Goal: Task Accomplishment & Management: Complete application form

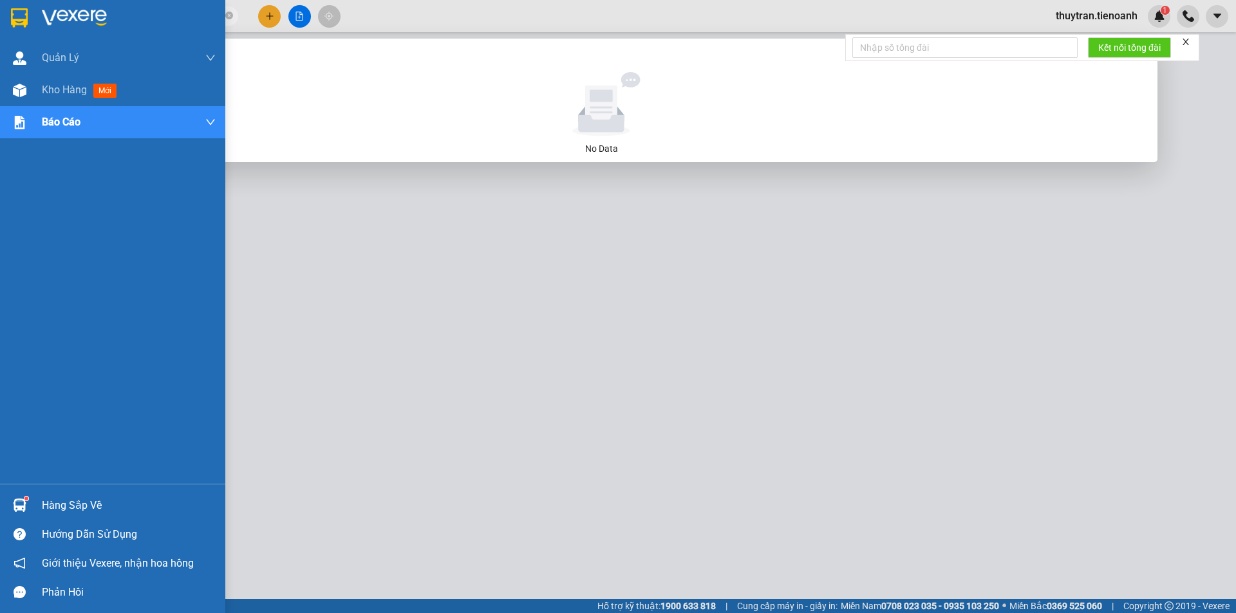
drag, startPoint x: 140, startPoint y: 16, endPoint x: 0, endPoint y: 24, distance: 139.9
click at [0, 24] on section "Kết quả tìm kiếm ( 0 ) Bộ lọc No Data 0898227813 thuytran.tienoanh 1 Quản [PERS…" at bounding box center [618, 306] width 1236 height 613
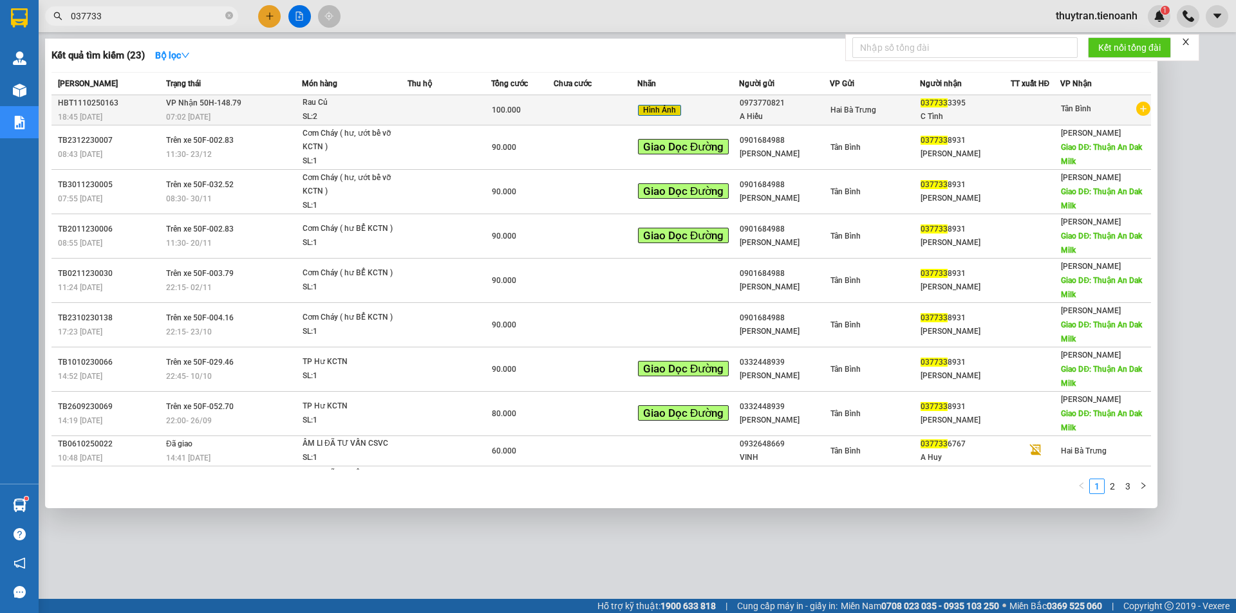
type input "037733"
click at [391, 109] on div "Rau Củ" at bounding box center [350, 103] width 97 height 14
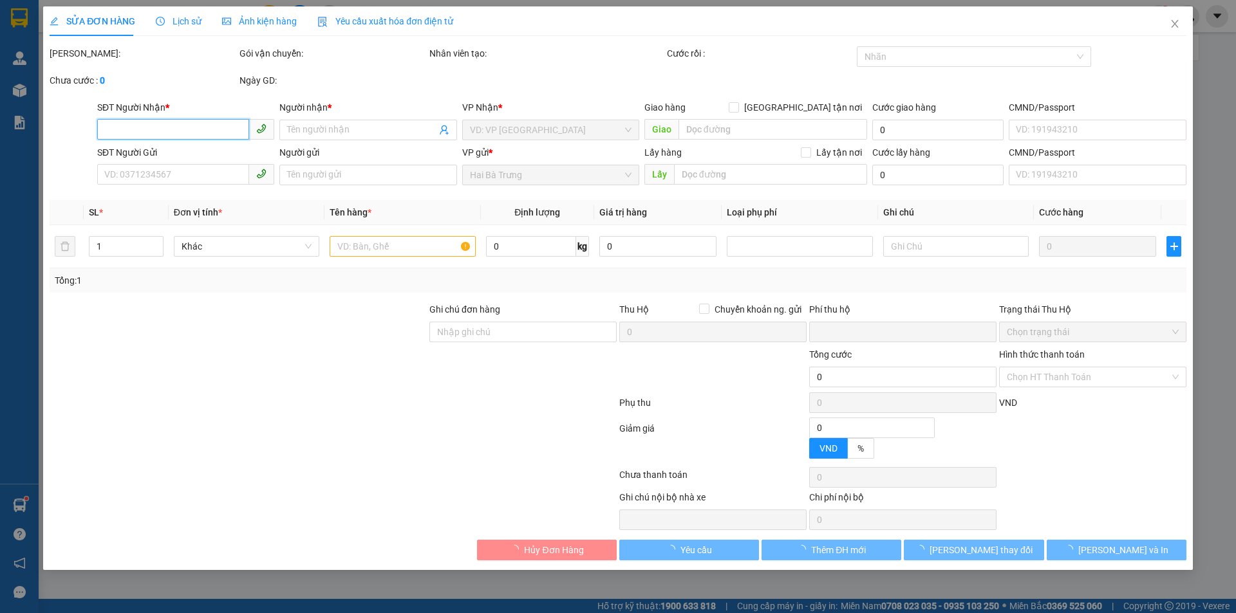
type input "0377333395"
type input "C Tình"
type input "0973770821"
type input "A Hiếu"
type input "241837109"
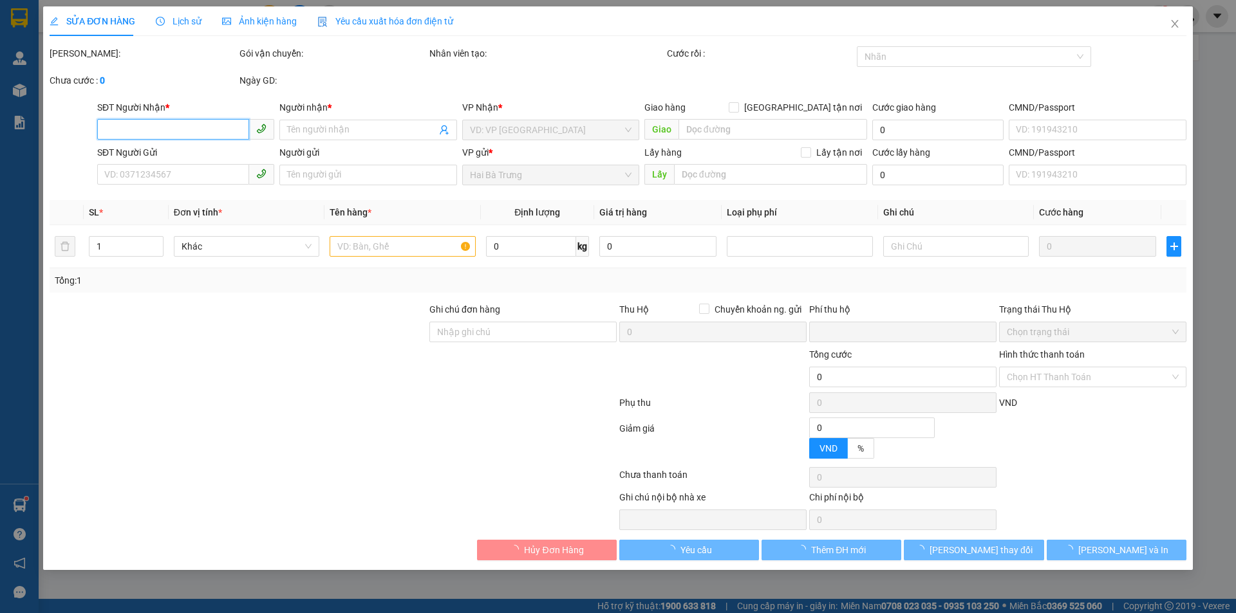
type input "0"
type input "100.000"
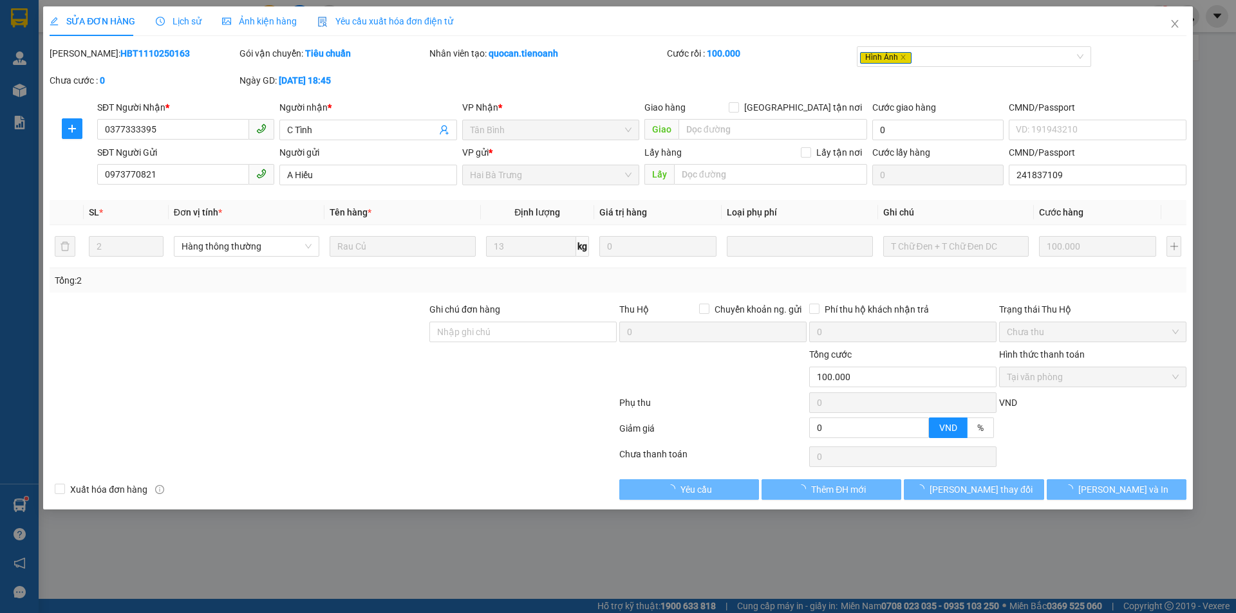
click at [183, 22] on span "Lịch sử" at bounding box center [179, 21] width 46 height 10
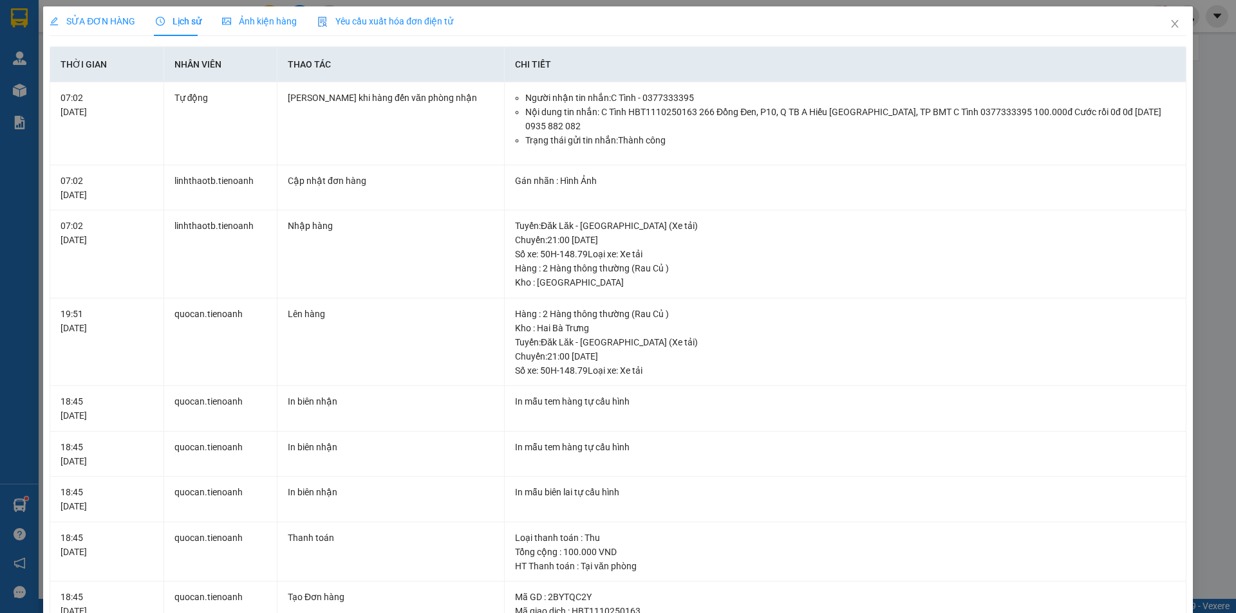
click at [128, 16] on span "SỬA ĐƠN HÀNG" at bounding box center [93, 21] width 86 height 10
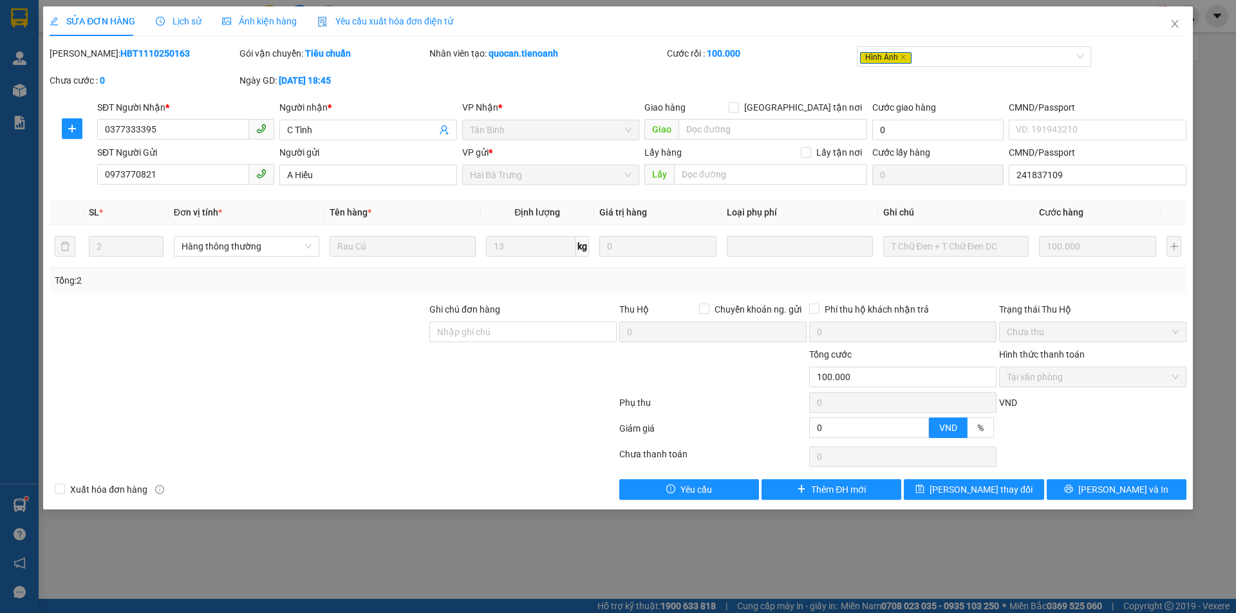
click at [272, 26] on span "Ảnh kiện hàng" at bounding box center [259, 21] width 75 height 10
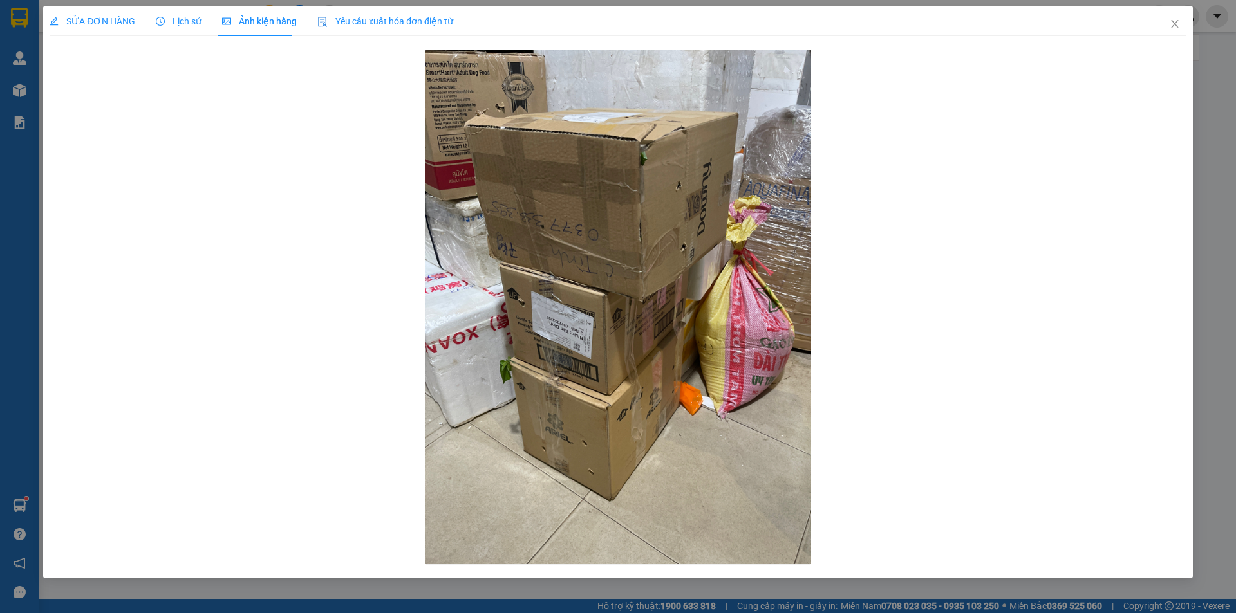
click at [120, 24] on span "SỬA ĐƠN HÀNG" at bounding box center [93, 21] width 86 height 10
